Goal: Transaction & Acquisition: Purchase product/service

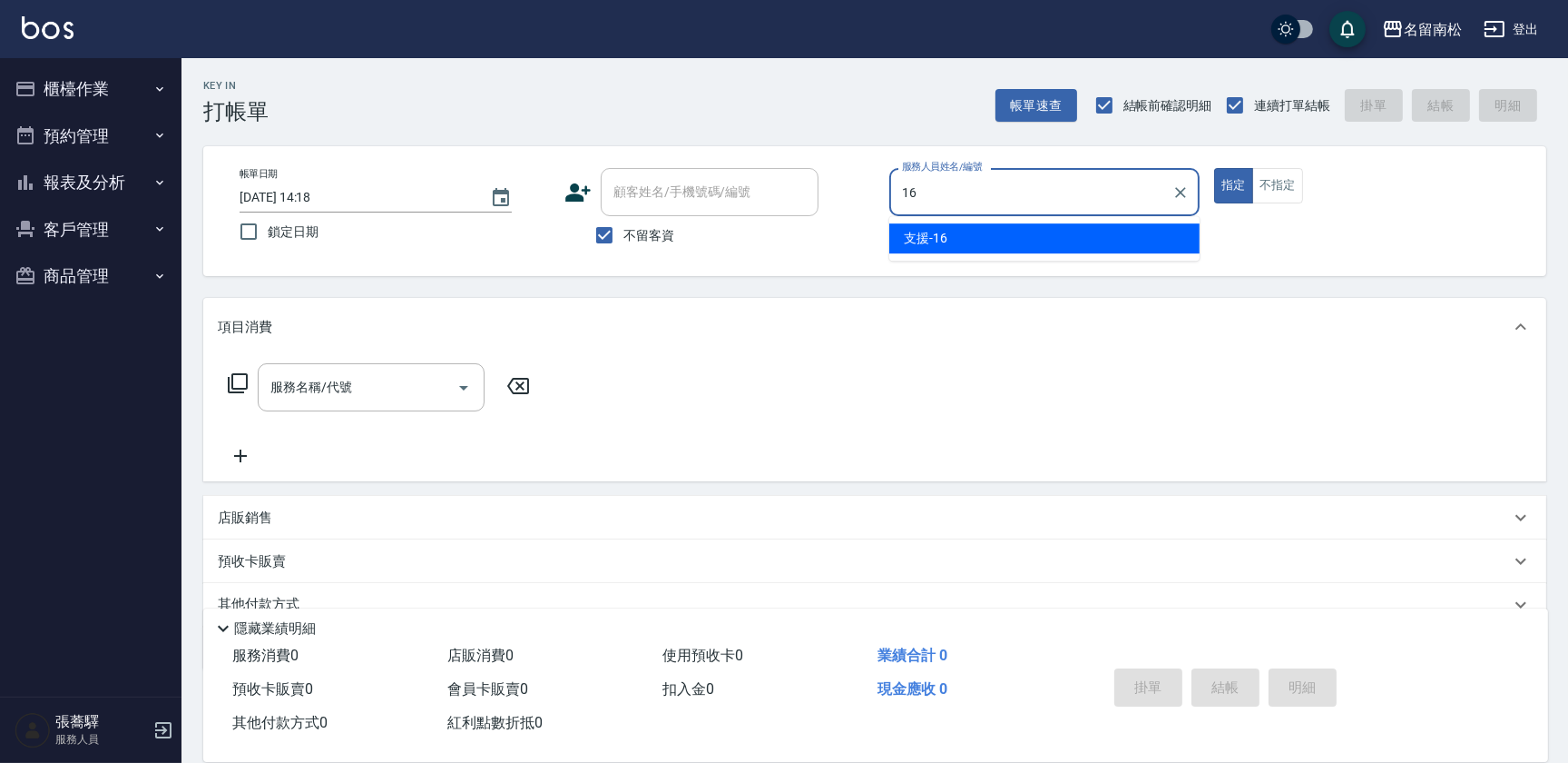
type input "支援-16"
type button "true"
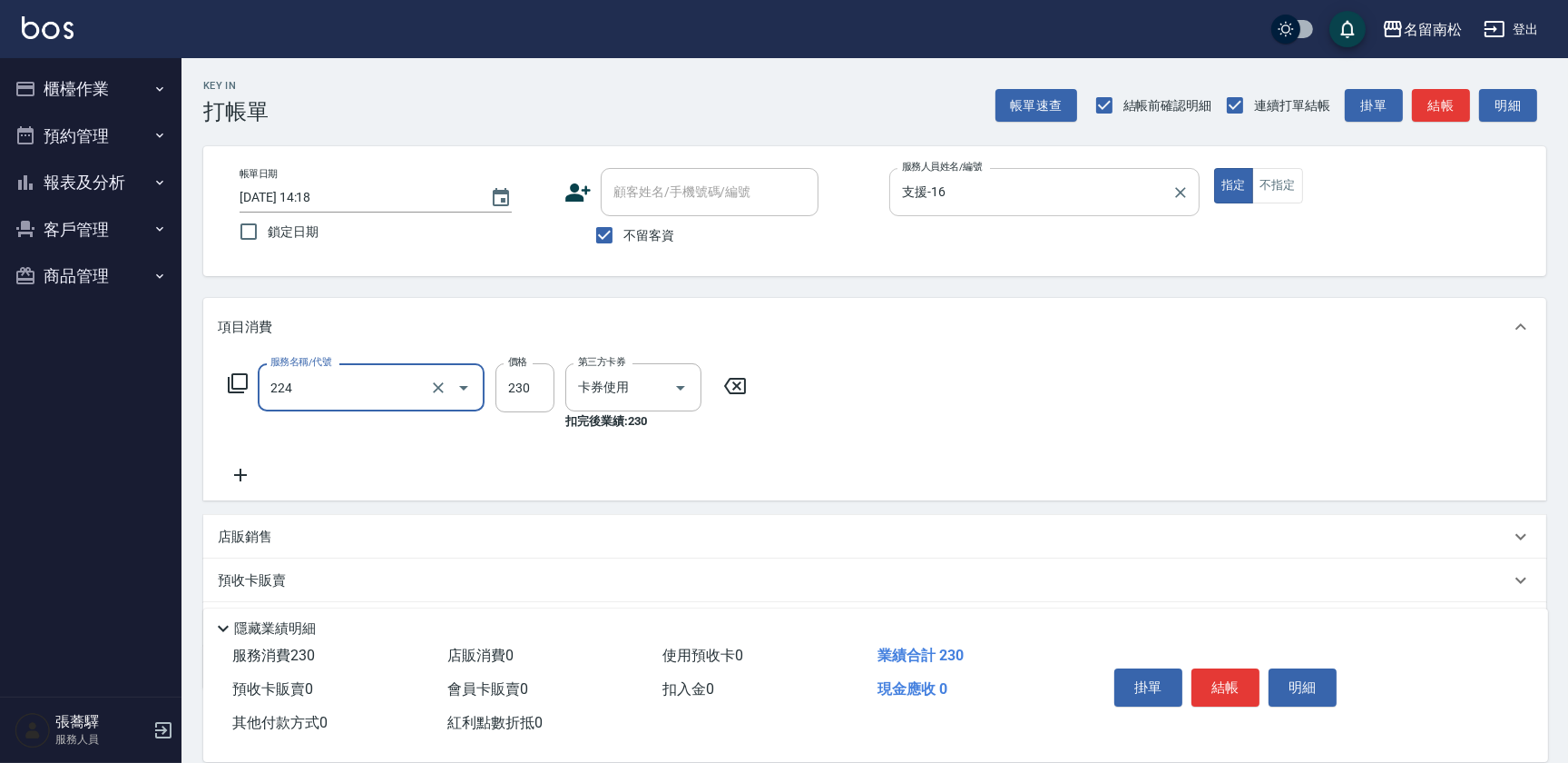
type input "洗髮(卡)230(224)"
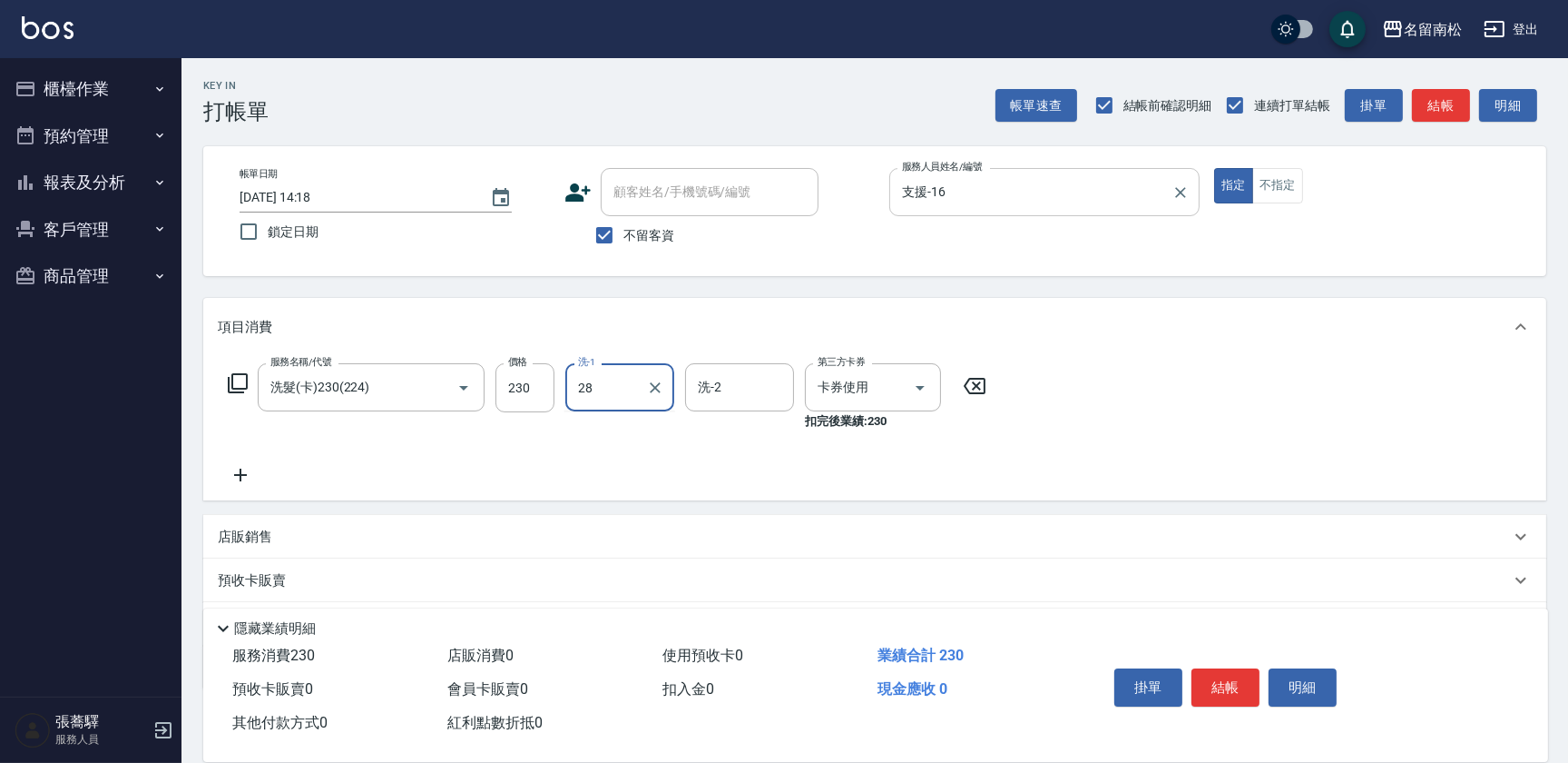
type input "[PERSON_NAME]-28"
click at [1287, 176] on button "不指定" at bounding box center [1278, 185] width 51 height 35
click at [1202, 679] on button "結帳" at bounding box center [1226, 687] width 68 height 38
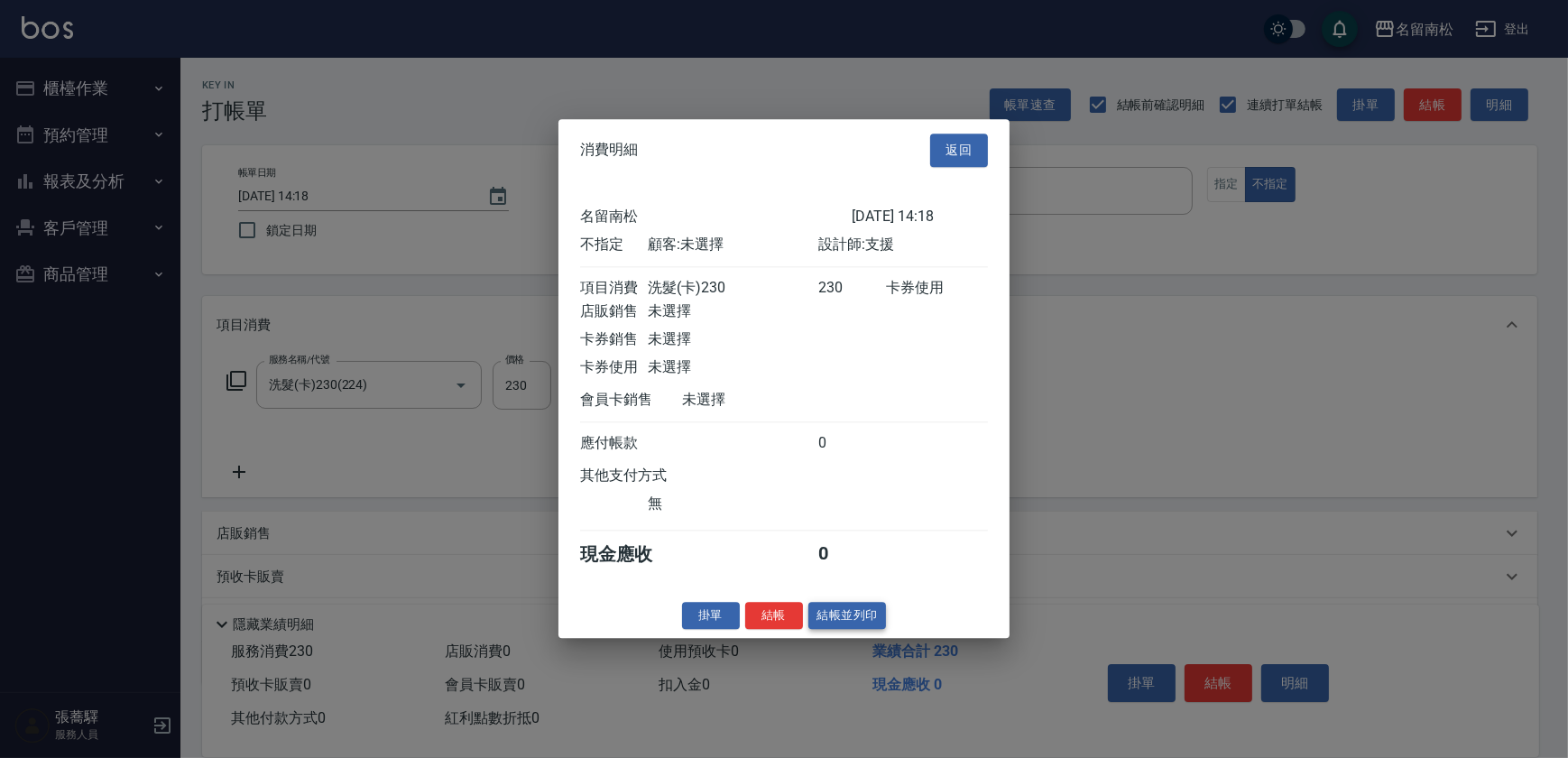
click at [849, 621] on button "結帳並列印" at bounding box center [847, 615] width 78 height 28
